Goal: Task Accomplishment & Management: Manage account settings

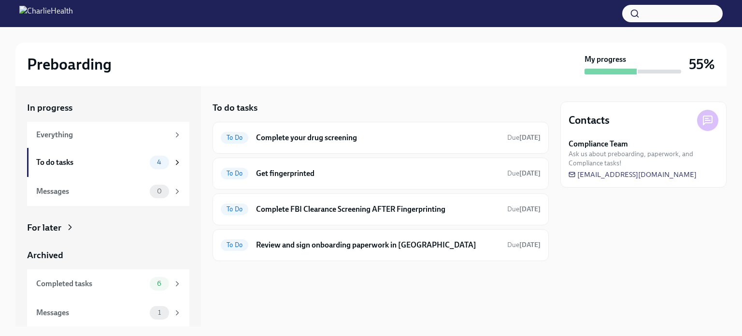
scroll to position [0, 0]
click at [394, 214] on div "To Do Complete FBI Clearance Screening AFTER Fingerprinting Due [DATE]" at bounding box center [381, 208] width 320 height 15
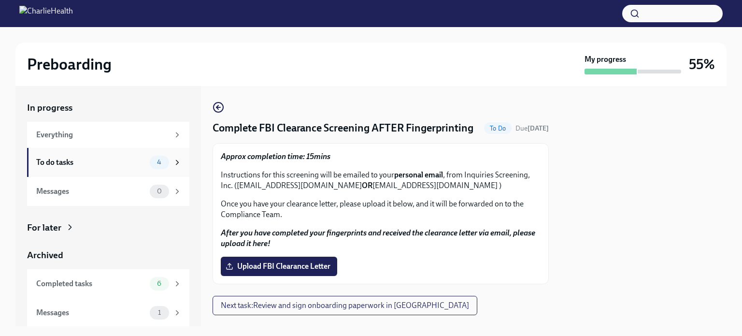
click at [91, 171] on div "To do tasks 4" at bounding box center [108, 162] width 162 height 29
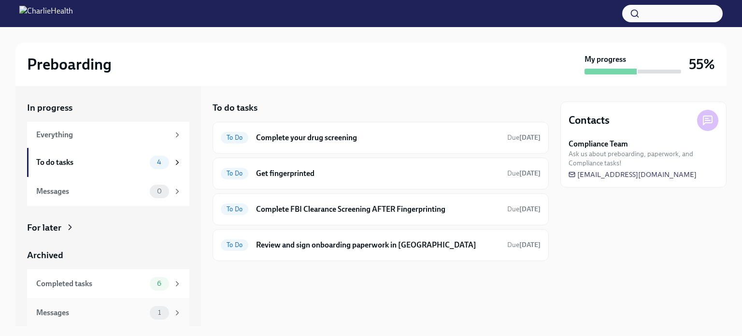
click at [95, 319] on div "Messages 1" at bounding box center [108, 312] width 162 height 29
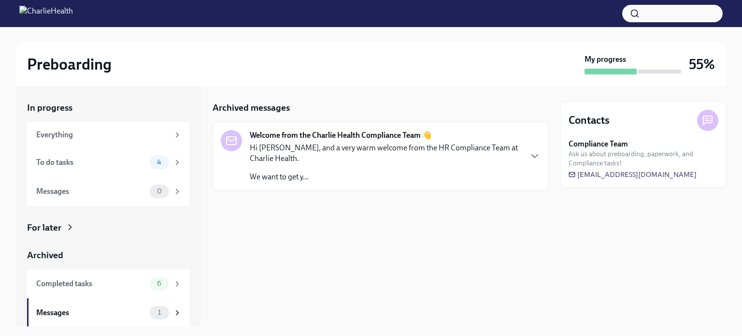
click at [472, 152] on p "Hi [PERSON_NAME], and a very warm welcome from the HR Compliance Team at Charli…" at bounding box center [386, 153] width 272 height 21
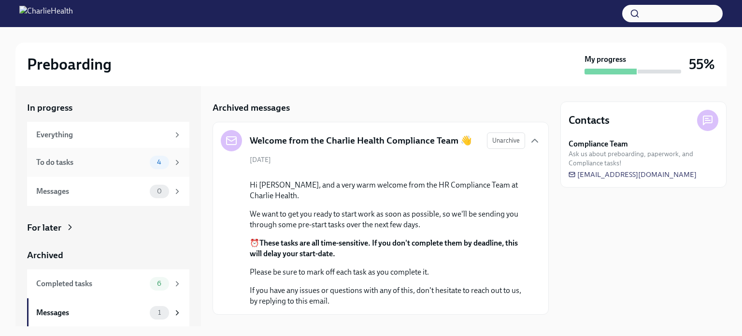
click at [113, 162] on div "To do tasks" at bounding box center [91, 162] width 110 height 11
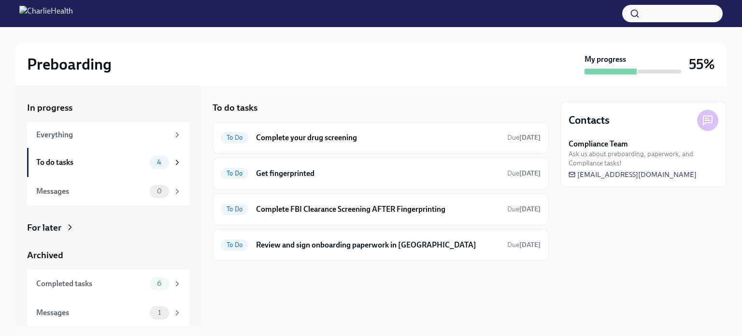
click at [491, 290] on div at bounding box center [381, 276] width 336 height 31
